Goal: Task Accomplishment & Management: Manage account settings

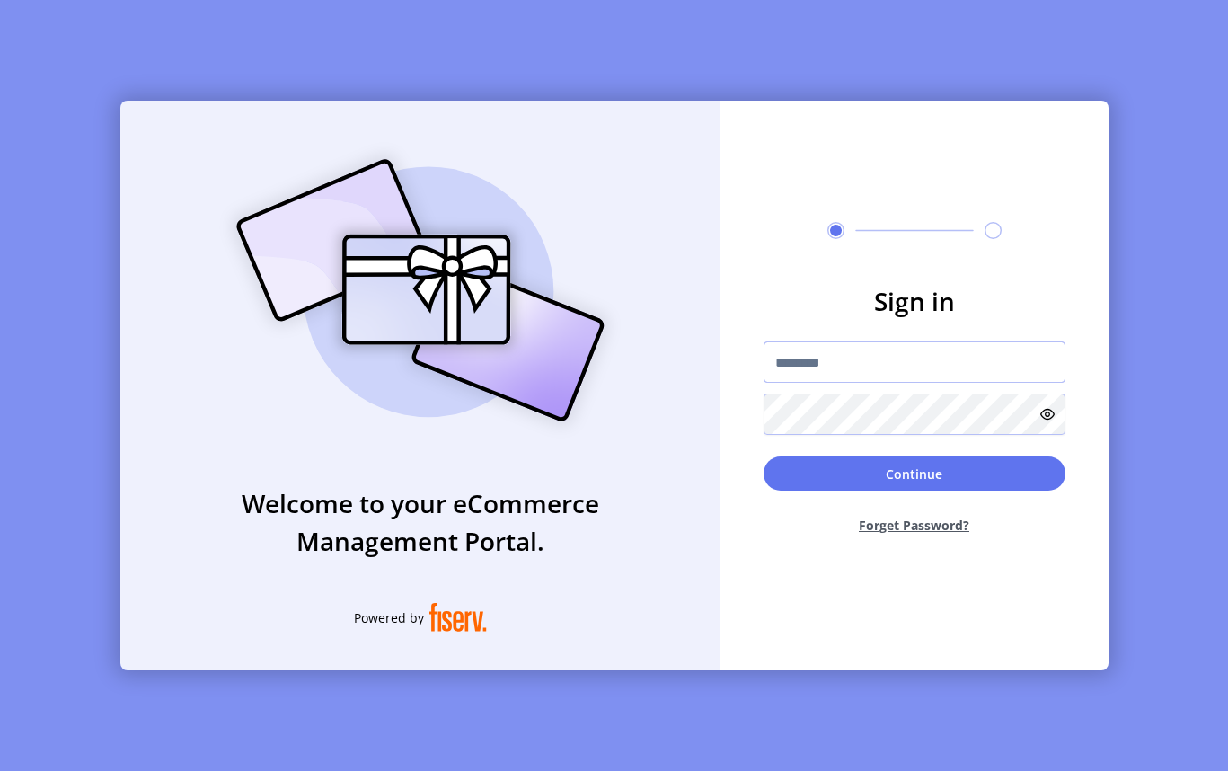
click at [903, 361] on input "text" at bounding box center [915, 361] width 302 height 41
type input "**********"
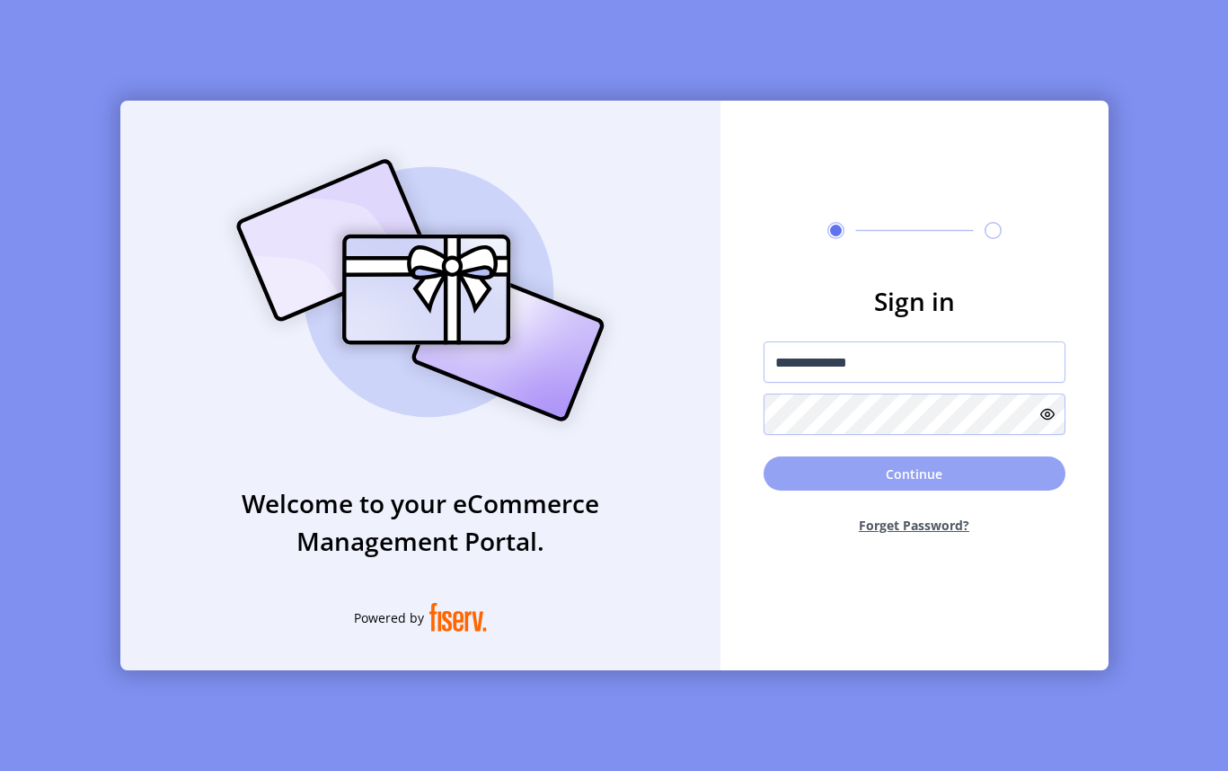
click at [849, 488] on button "Continue" at bounding box center [915, 474] width 302 height 34
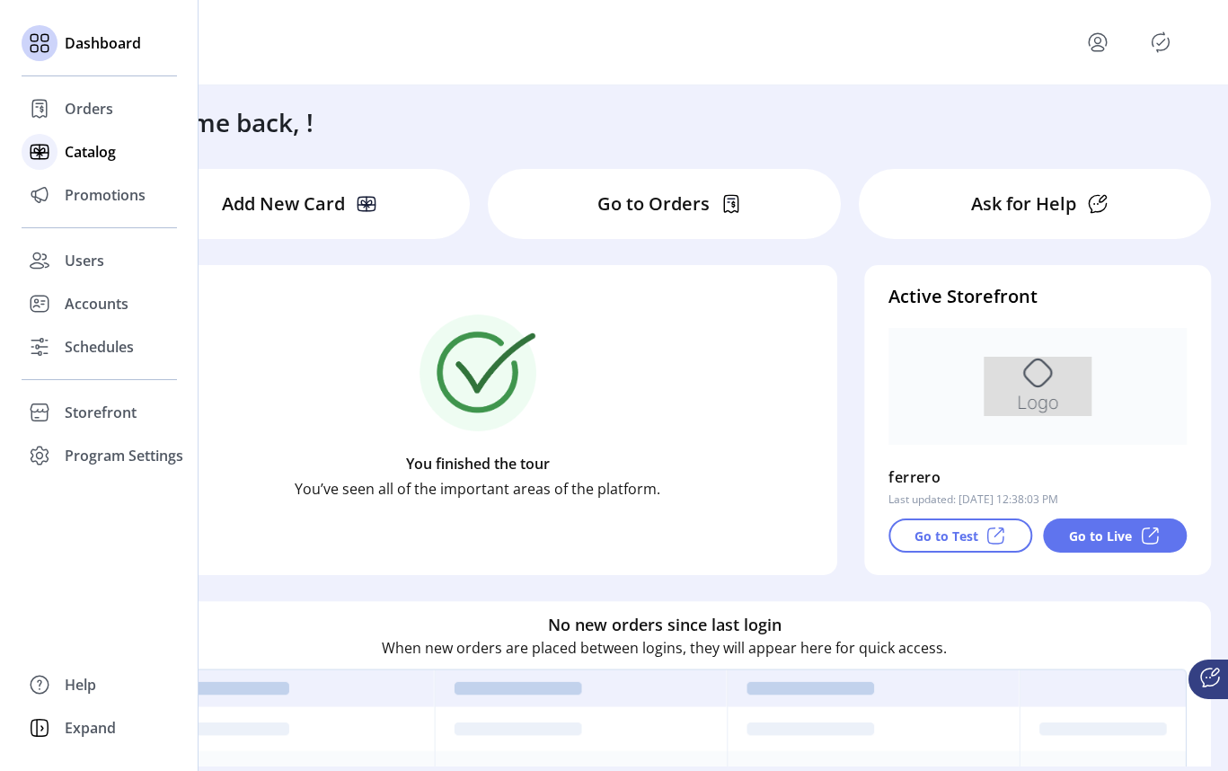
click at [74, 148] on span "Catalog" at bounding box center [90, 152] width 51 height 22
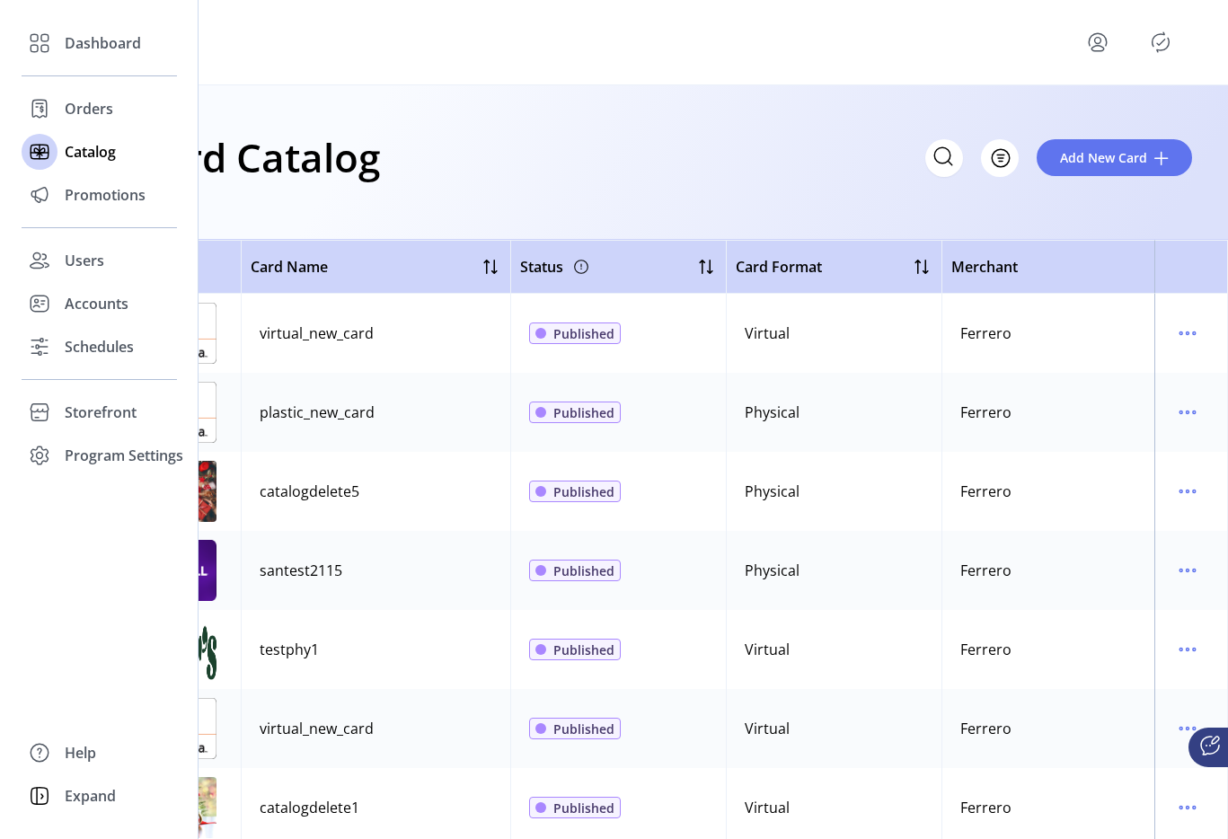
click at [95, 368] on div "Dashboard Orders Catalog Promotions Users Accounts Schedules Storefront Configu…" at bounding box center [99, 250] width 155 height 456
click at [90, 357] on span "Schedules" at bounding box center [99, 347] width 69 height 22
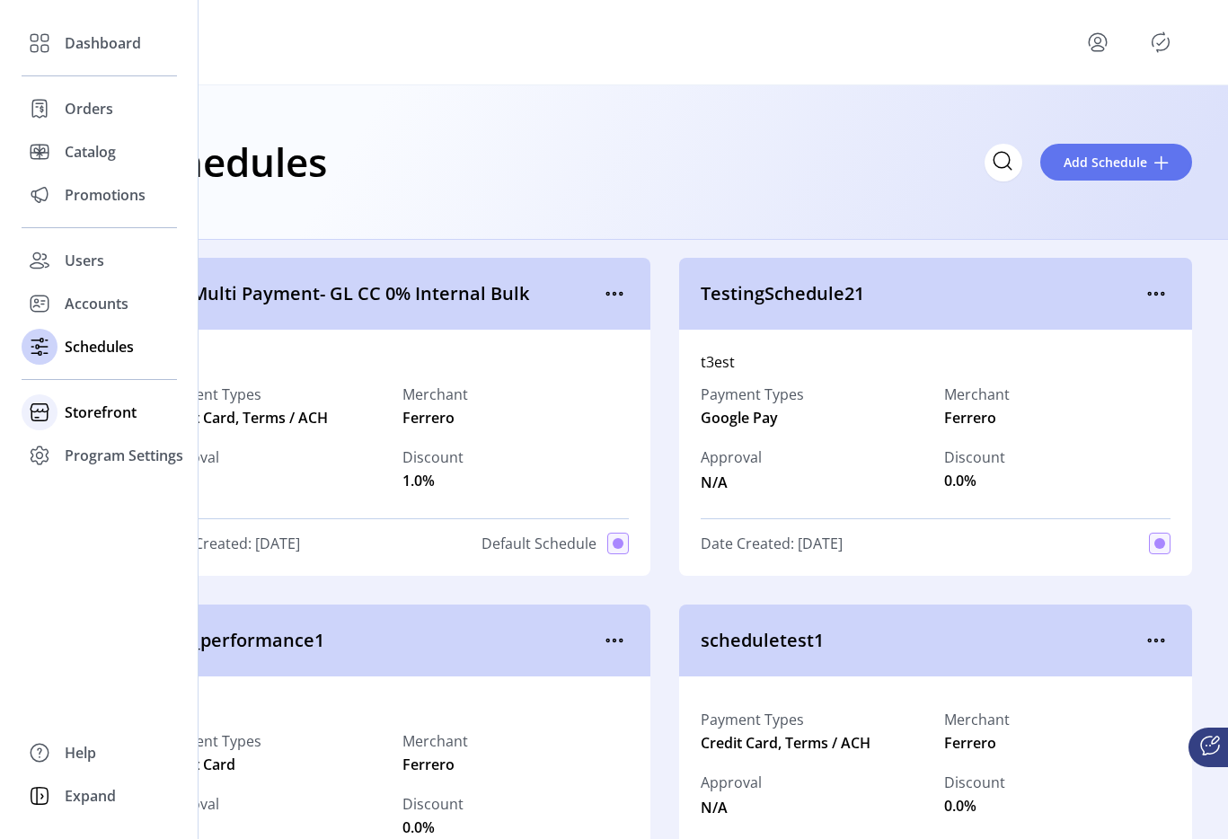
click at [96, 402] on span "Storefront" at bounding box center [101, 413] width 72 height 22
click at [120, 439] on span "Configuration" at bounding box center [112, 449] width 94 height 22
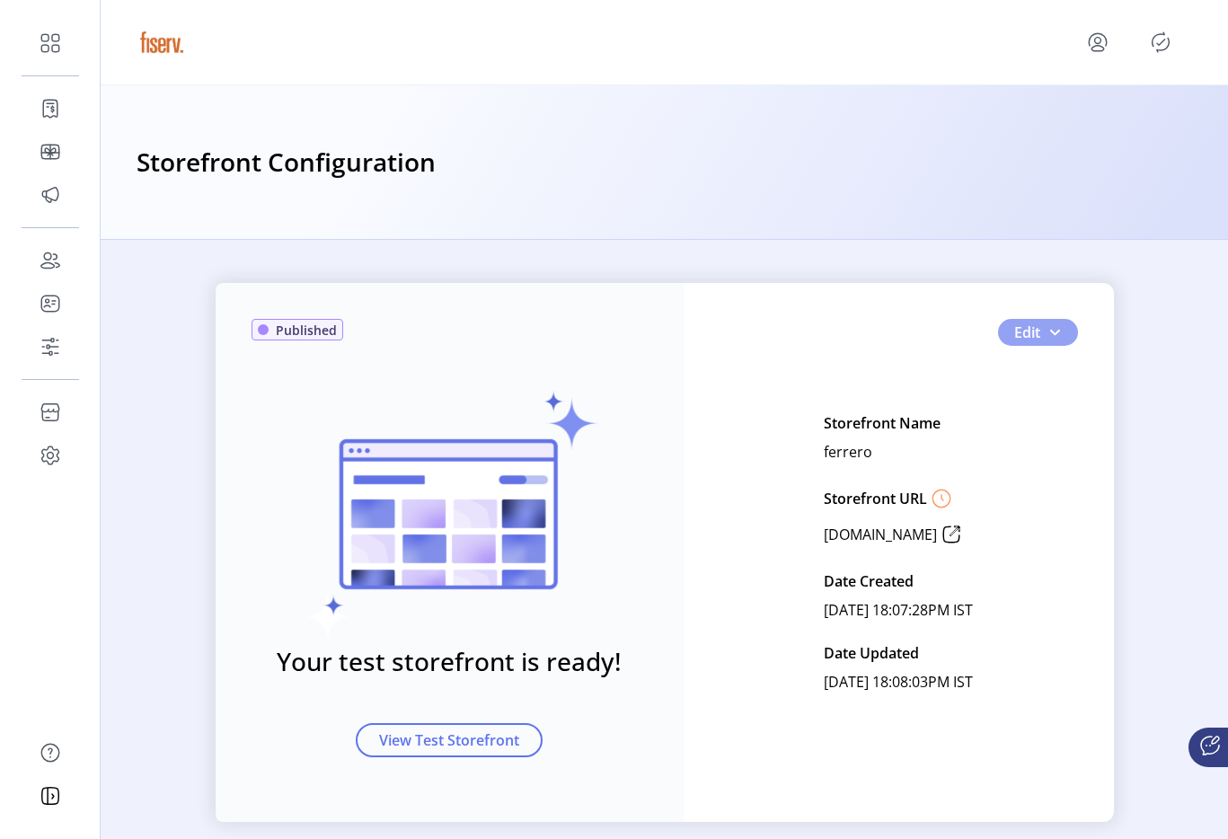
click at [1070, 334] on div "Published Your test storefront is ready! View Test Storefront Edit Storefront N…" at bounding box center [665, 552] width 899 height 539
click at [1065, 336] on button "Edit" at bounding box center [1038, 332] width 80 height 27
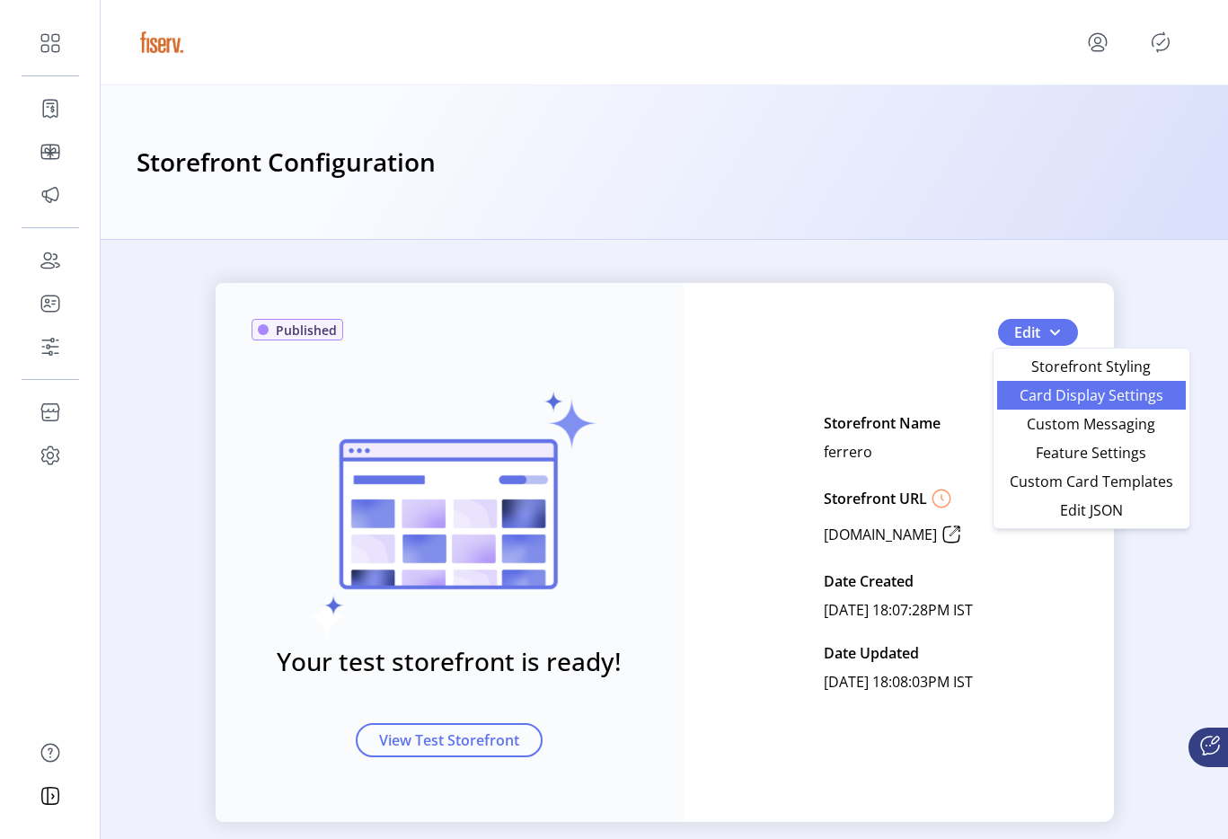
click at [1077, 394] on span "Card Display Settings" at bounding box center [1091, 395] width 167 height 14
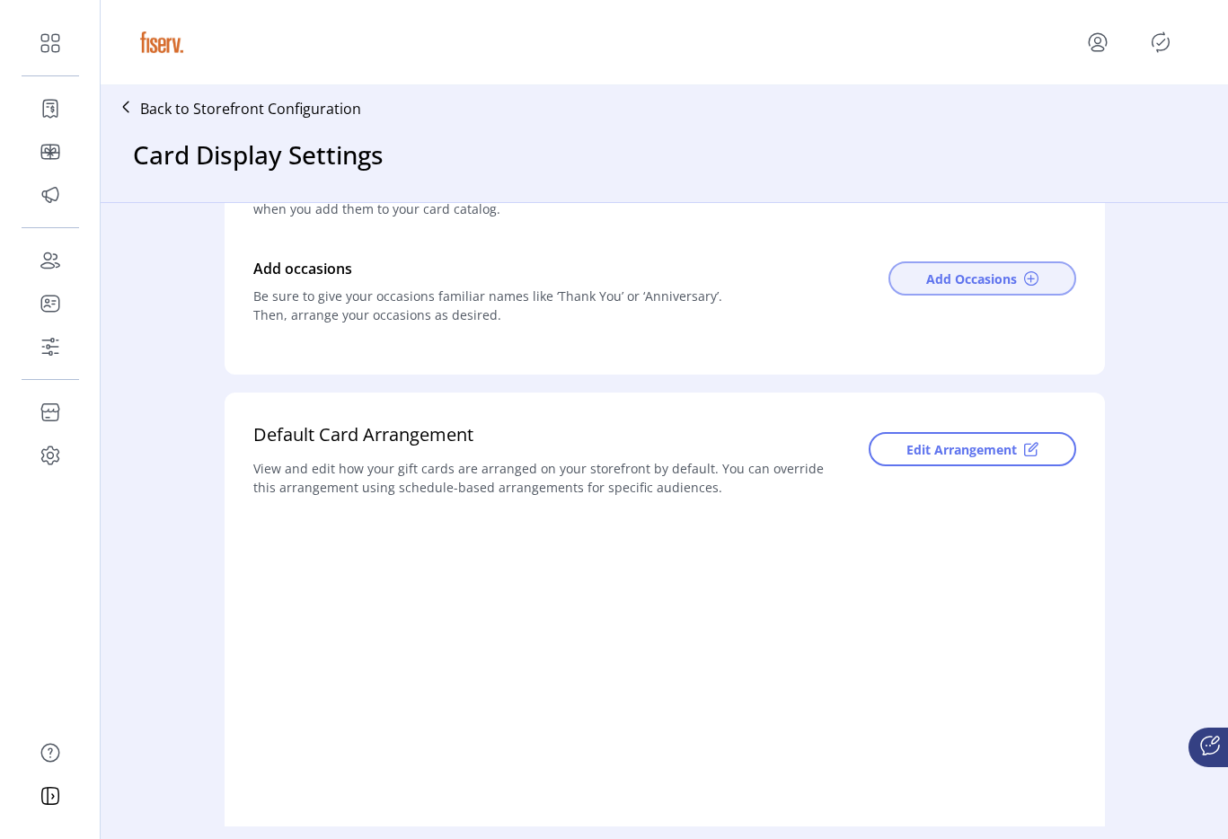
scroll to position [246, 0]
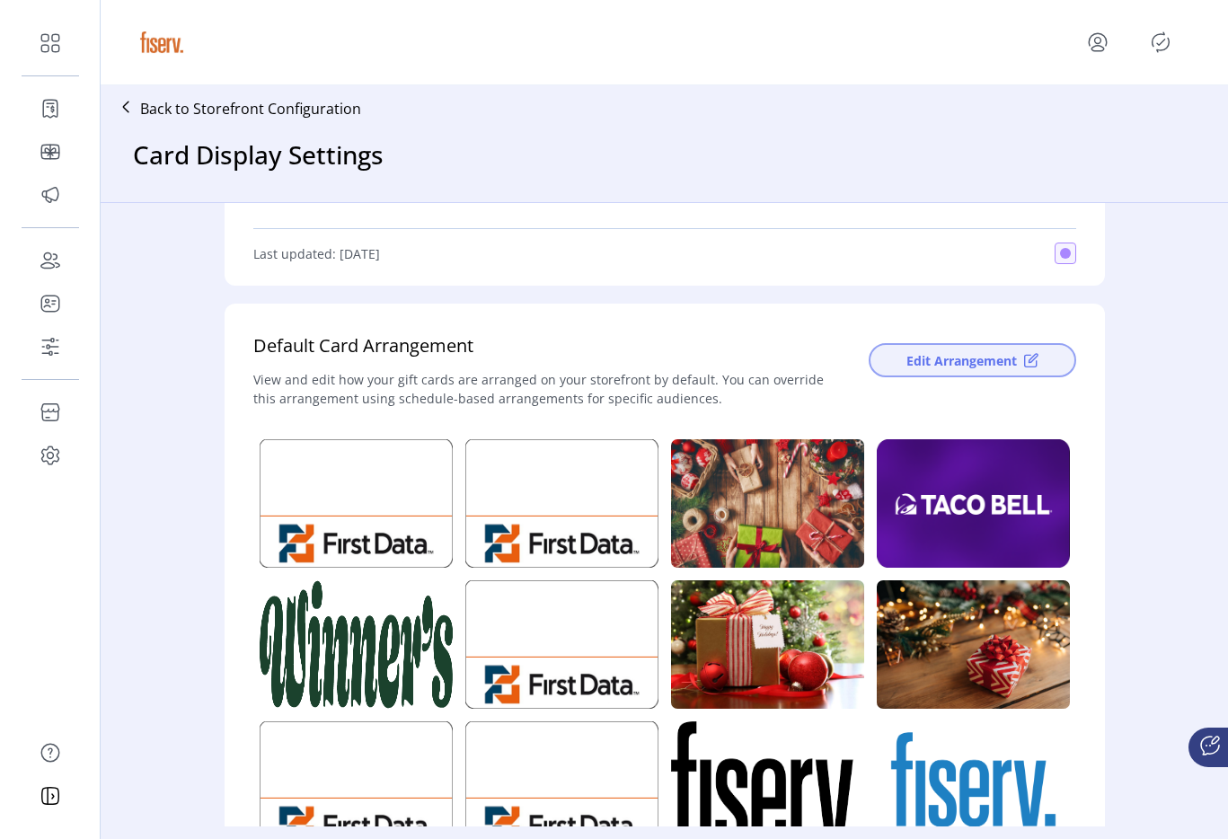
click at [893, 365] on button "Edit Arrangement" at bounding box center [973, 360] width 208 height 34
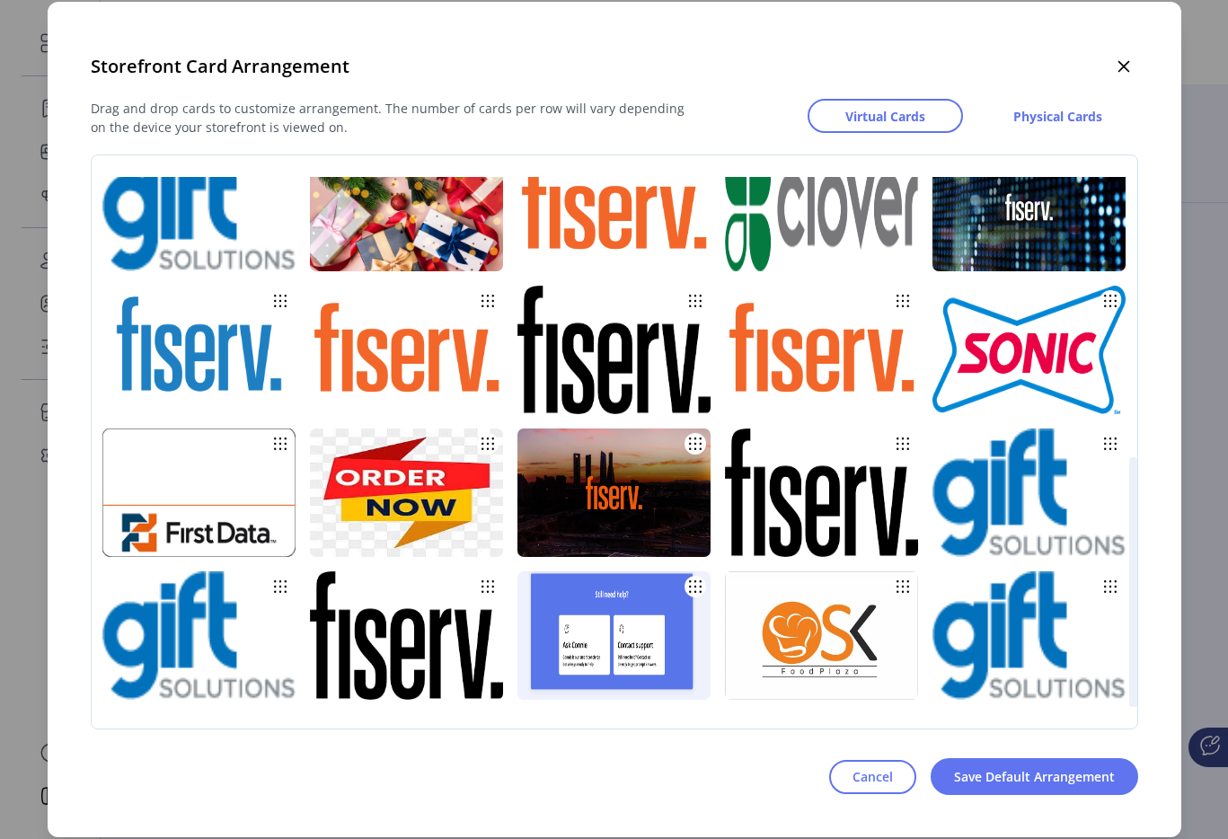
scroll to position [575, 0]
